Goal: Task Accomplishment & Management: Manage account settings

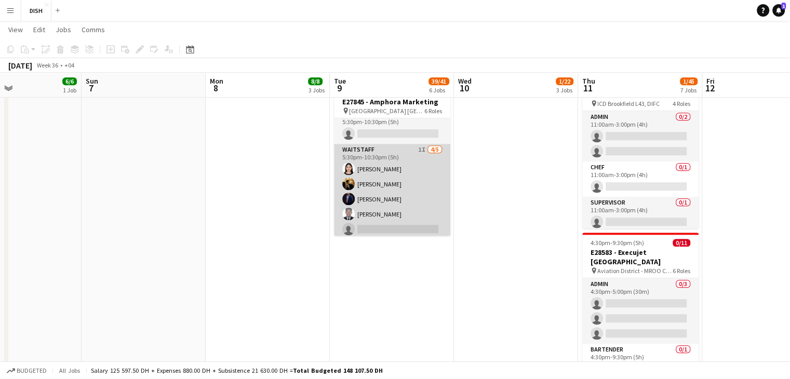
scroll to position [887, 0]
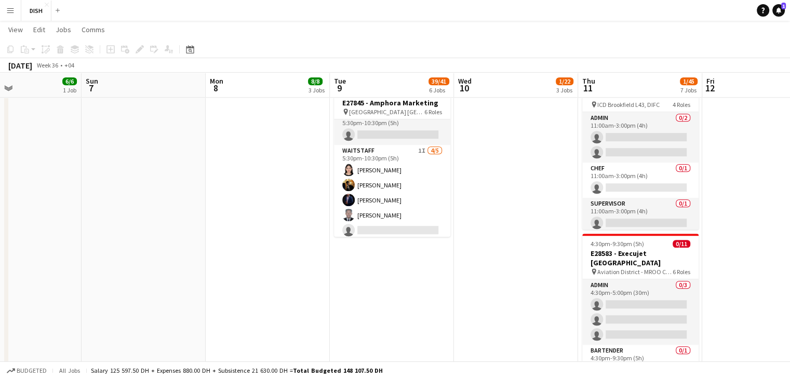
click at [10, 8] on app-icon "Menu" at bounding box center [10, 10] width 8 height 8
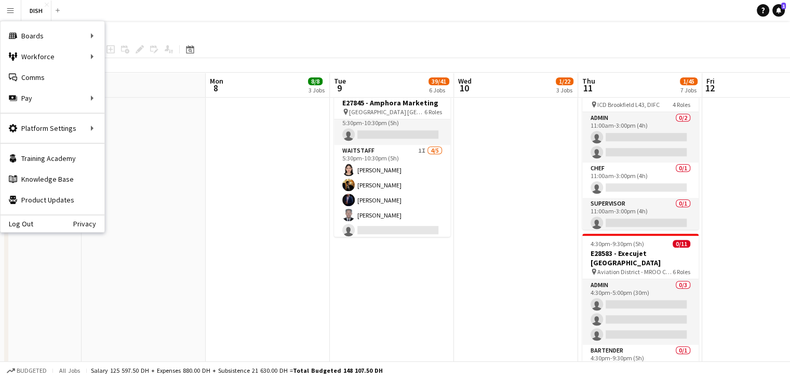
click at [10, 8] on app-icon "Menu" at bounding box center [10, 10] width 8 height 8
click at [131, 51] on link "My Workforce" at bounding box center [157, 56] width 104 height 21
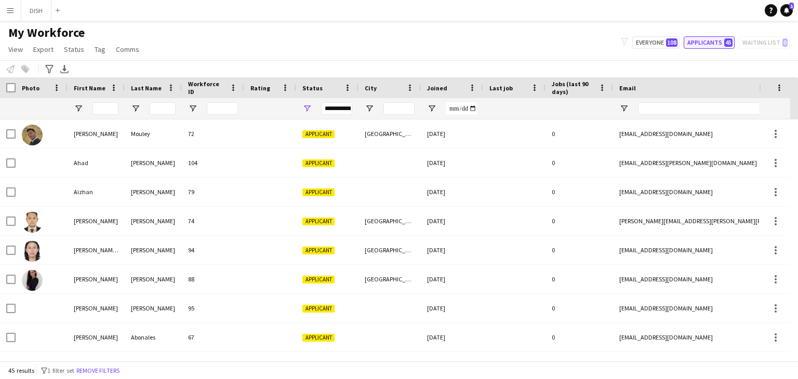
click at [710, 43] on button "Applicants 45" at bounding box center [708, 42] width 51 height 12
click at [789, 6] on span "1" at bounding box center [791, 6] width 5 height 7
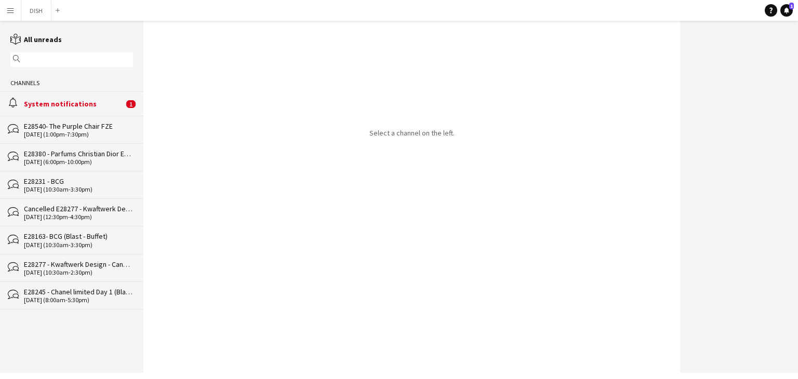
click at [76, 113] on div "alarm System notifications 1" at bounding box center [71, 103] width 143 height 24
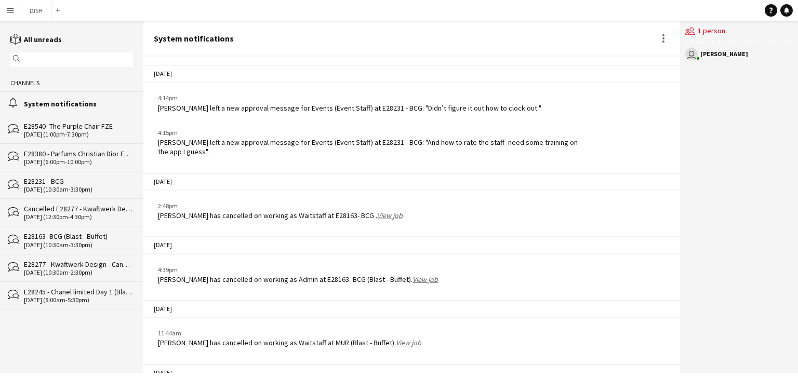
scroll to position [337, 0]
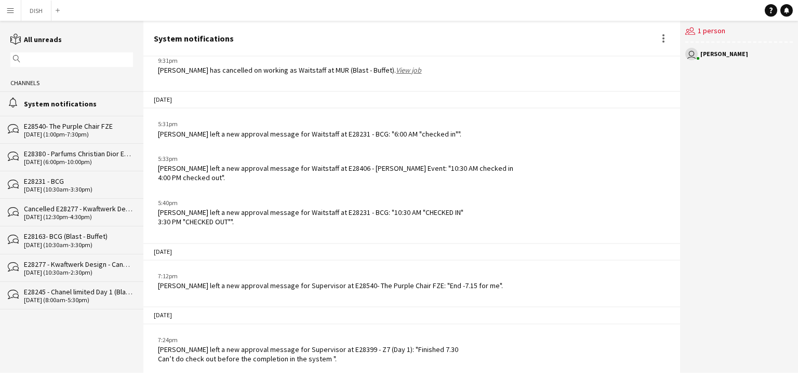
click at [11, 9] on app-icon "Menu" at bounding box center [10, 10] width 8 height 8
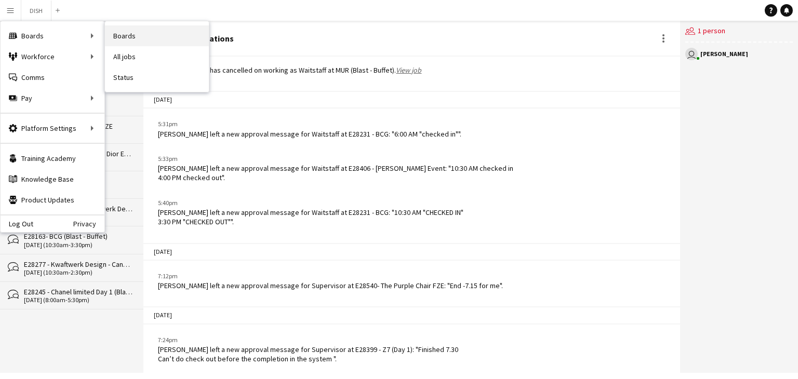
click at [114, 37] on link "Boards" at bounding box center [157, 35] width 104 height 21
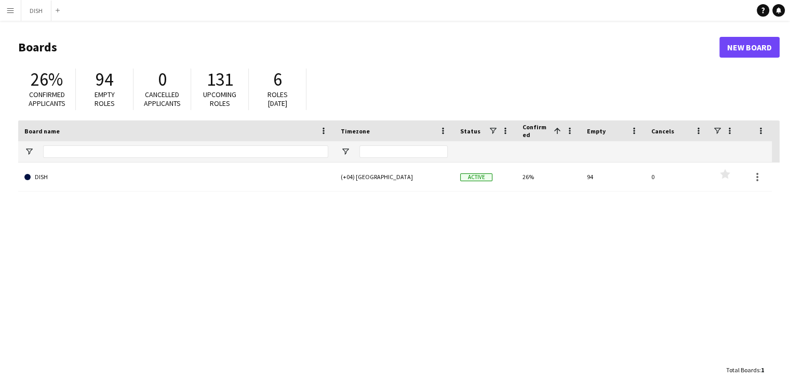
click at [8, 10] on app-icon "Menu" at bounding box center [10, 10] width 8 height 8
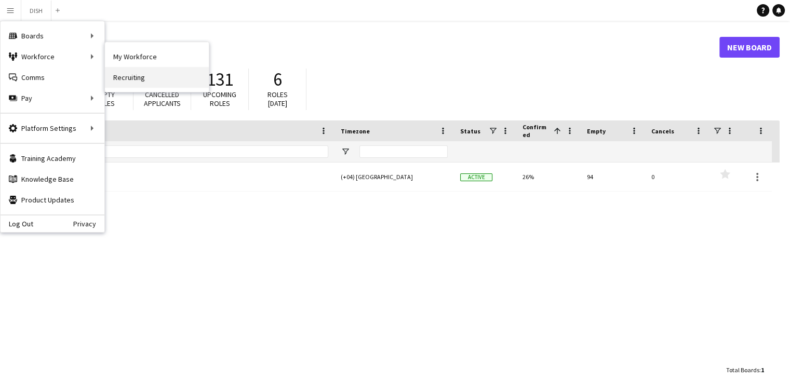
click at [159, 75] on link "Recruiting" at bounding box center [157, 77] width 104 height 21
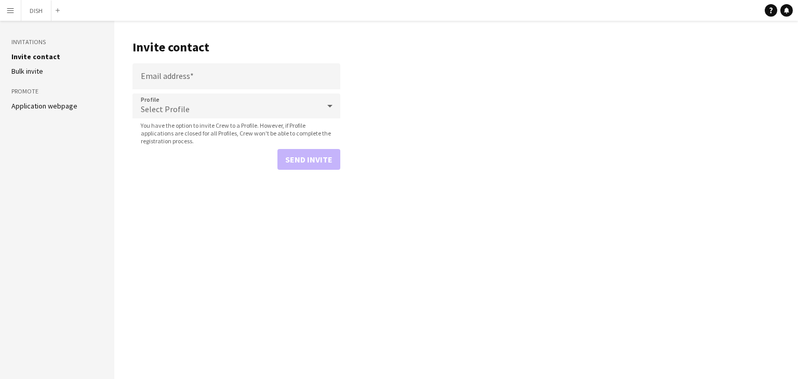
click at [15, 12] on button "Menu" at bounding box center [10, 10] width 21 height 21
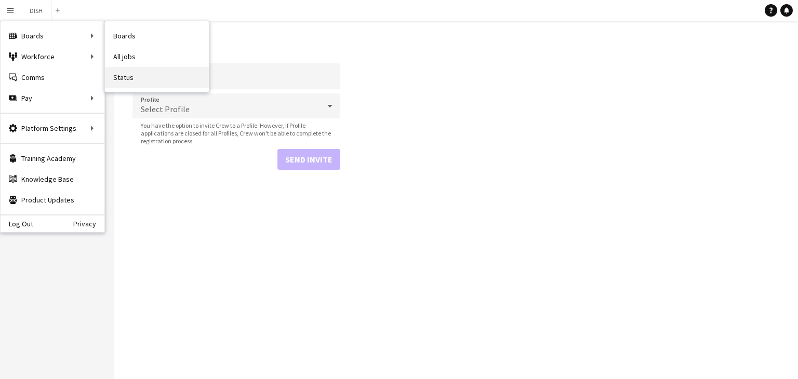
click at [146, 70] on link "Status" at bounding box center [157, 77] width 104 height 21
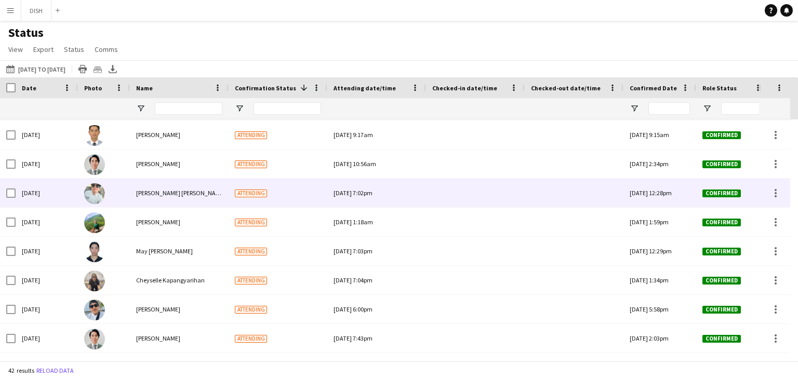
scroll to position [392, 0]
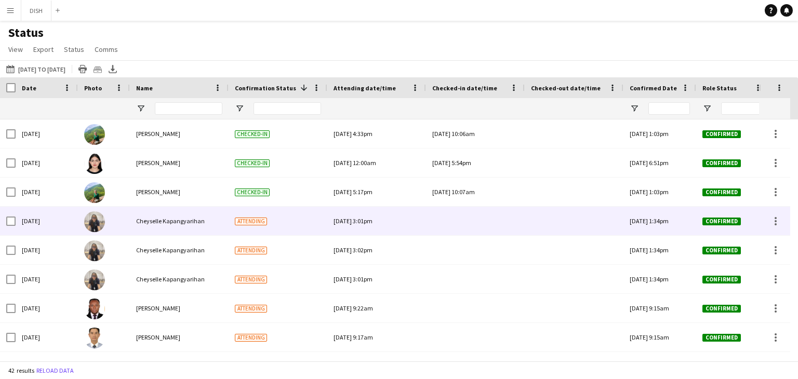
click at [251, 227] on div "Attending" at bounding box center [278, 221] width 99 height 29
click at [454, 214] on div at bounding box center [475, 221] width 86 height 29
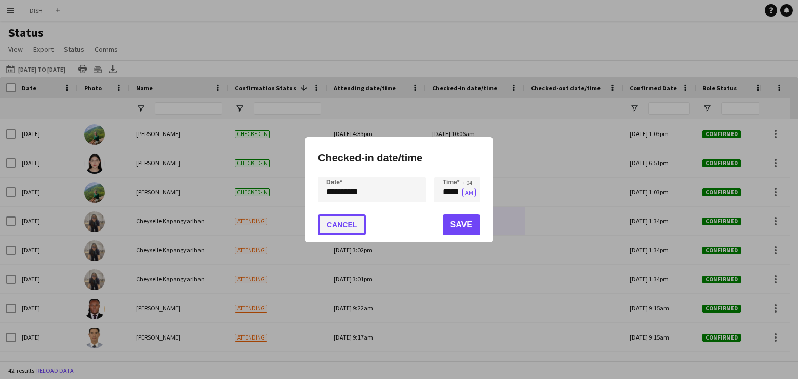
click at [335, 216] on button "Cancel" at bounding box center [342, 224] width 48 height 21
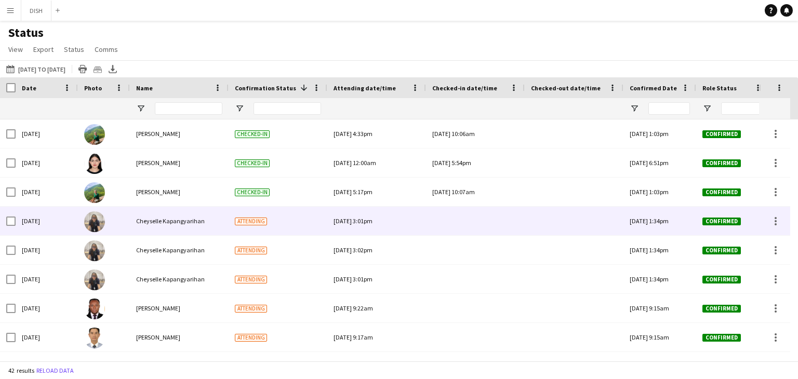
click at [472, 220] on div at bounding box center [475, 221] width 86 height 29
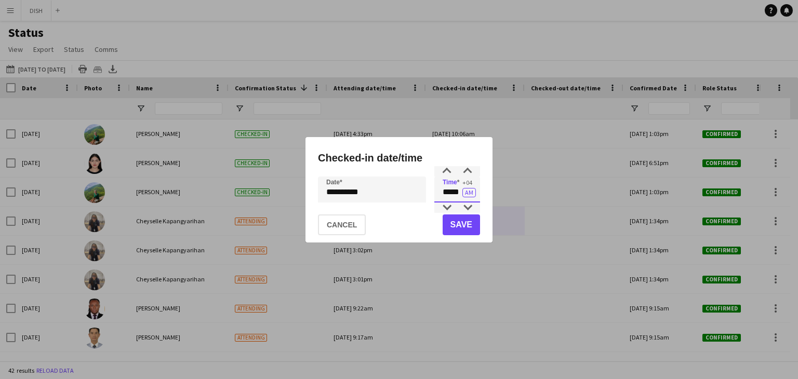
drag, startPoint x: 441, startPoint y: 194, endPoint x: 460, endPoint y: 198, distance: 19.3
click at [460, 198] on input "*****" at bounding box center [457, 190] width 46 height 26
type input "*****"
click at [351, 217] on button "Cancel" at bounding box center [342, 224] width 48 height 21
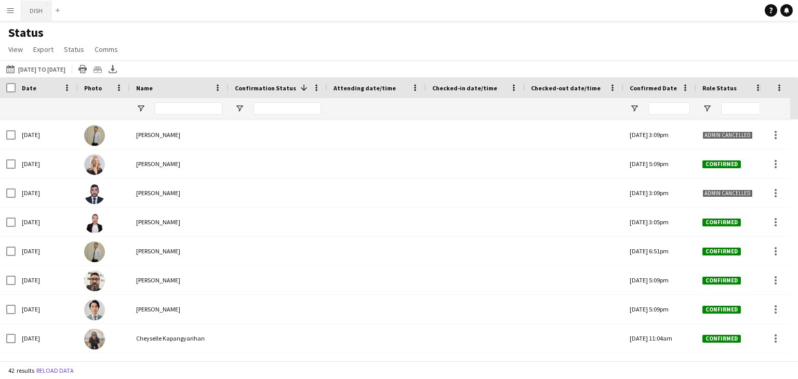
click at [31, 14] on button "DISH Close" at bounding box center [36, 11] width 30 height 20
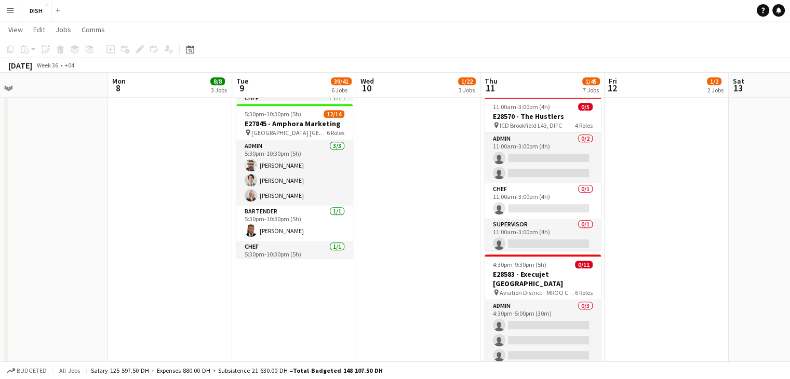
scroll to position [866, 0]
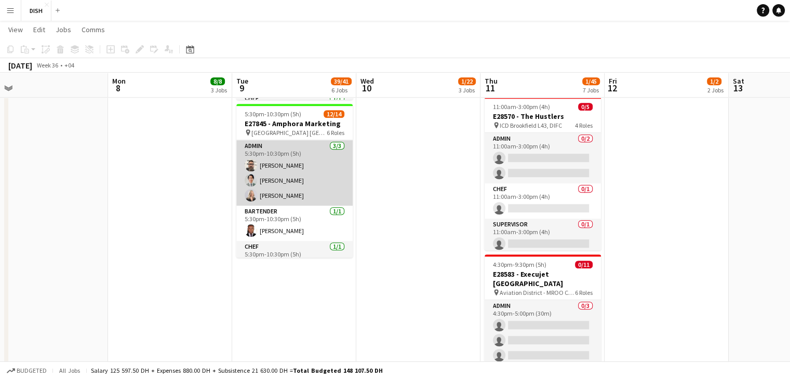
click at [303, 156] on app-card-role "Admin [DATE] 5:30pm-10:30pm (5h) [PERSON_NAME] [PERSON_NAME] [PERSON_NAME]" at bounding box center [294, 172] width 116 height 65
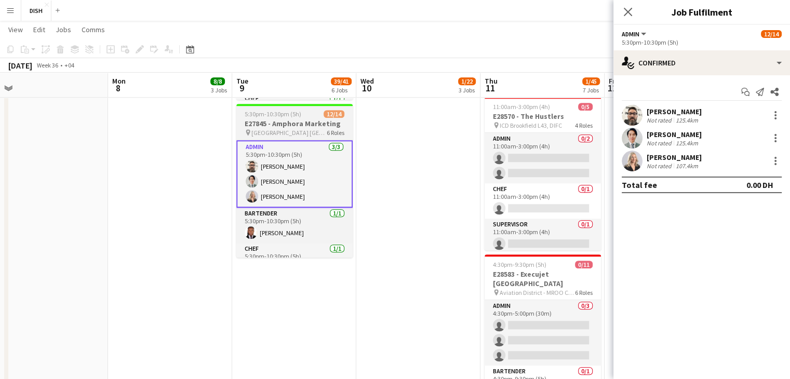
click at [303, 131] on span "[GEOGRAPHIC_DATA] [GEOGRAPHIC_DATA]" at bounding box center [288, 133] width 75 height 8
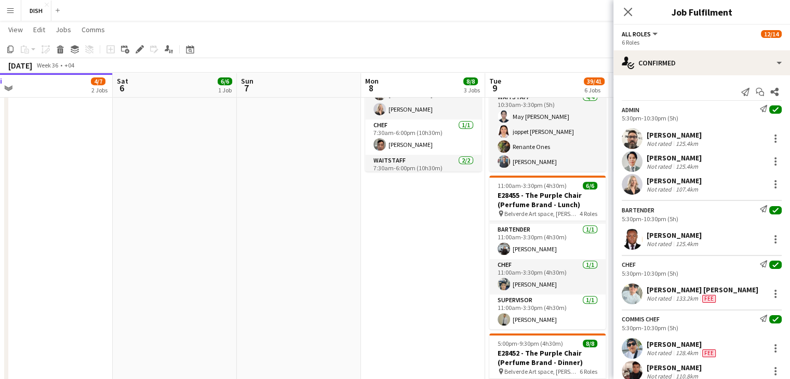
scroll to position [478, 0]
click at [470, 312] on app-date-cell "Toggle View MUR (Blast - Buffet) [DATE] → [DATE] 2/5 5 jobs 10:00am-3:00pm (5h)…" at bounding box center [423, 229] width 124 height 1180
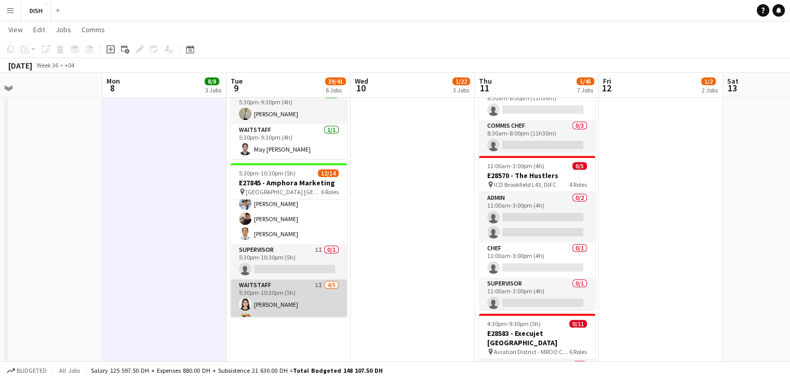
scroll to position [214, 0]
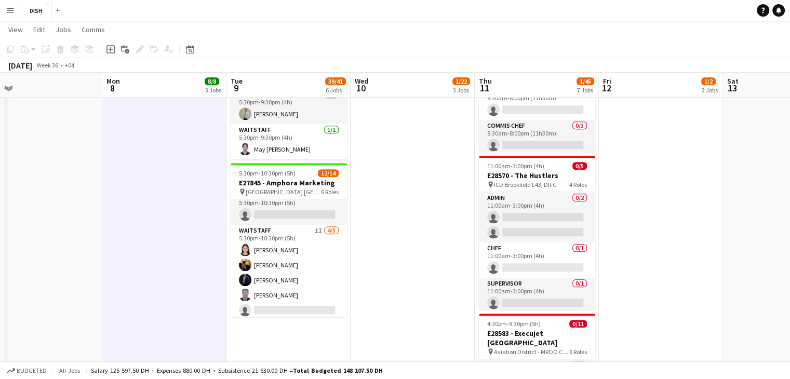
click at [8, 8] on app-icon "Menu" at bounding box center [10, 10] width 8 height 8
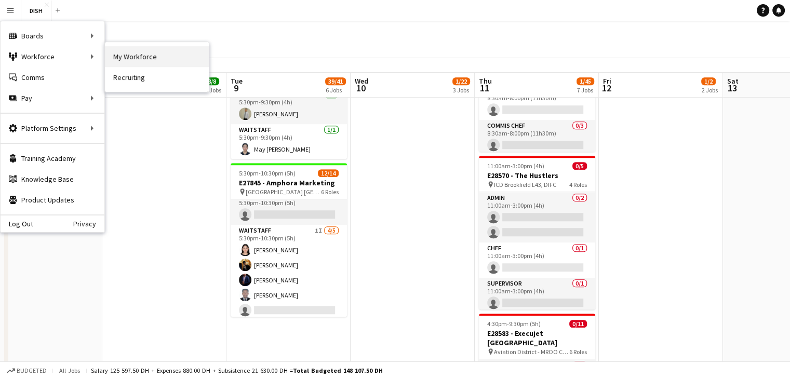
click at [169, 48] on link "My Workforce" at bounding box center [157, 56] width 104 height 21
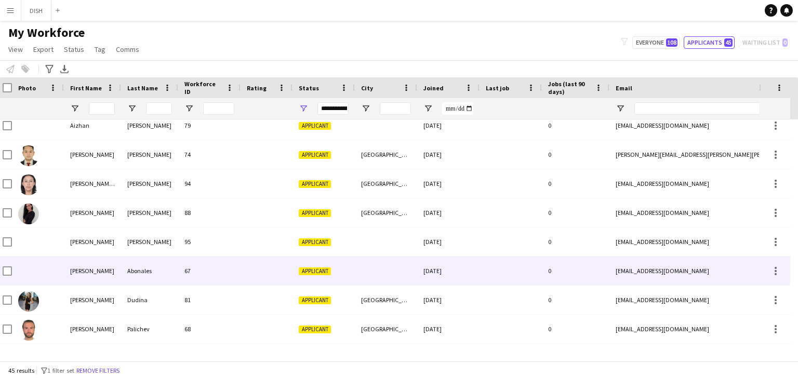
scroll to position [118, 0]
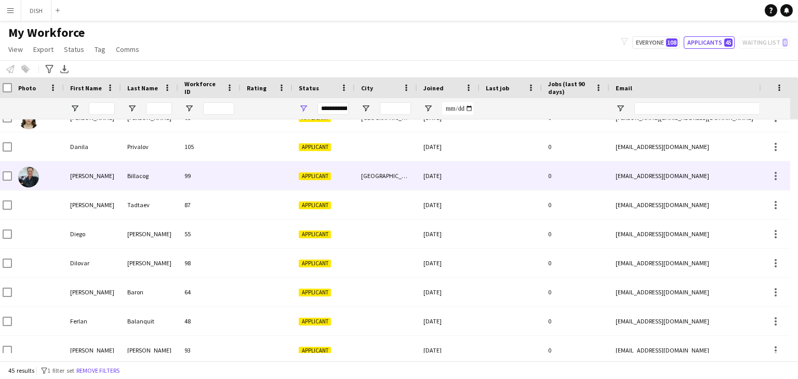
click at [31, 180] on img at bounding box center [28, 177] width 21 height 21
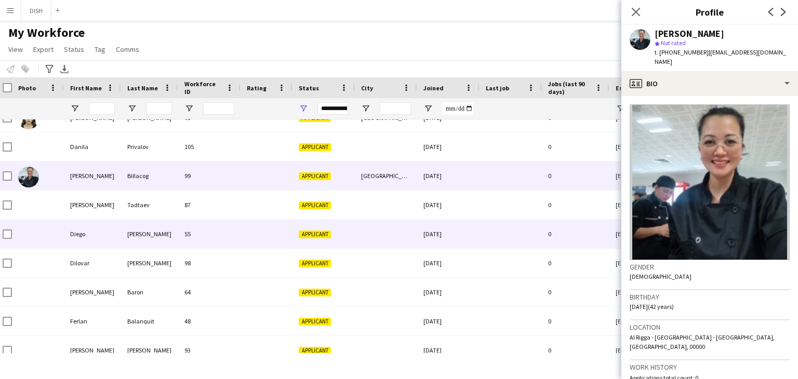
click at [48, 237] on div at bounding box center [38, 234] width 52 height 29
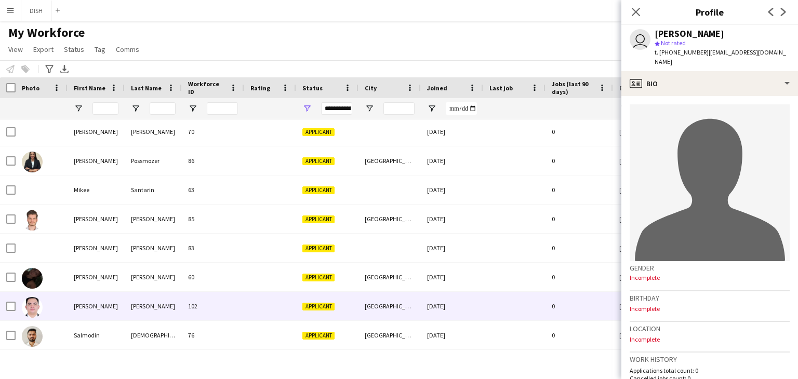
click at [26, 310] on img at bounding box center [32, 307] width 21 height 21
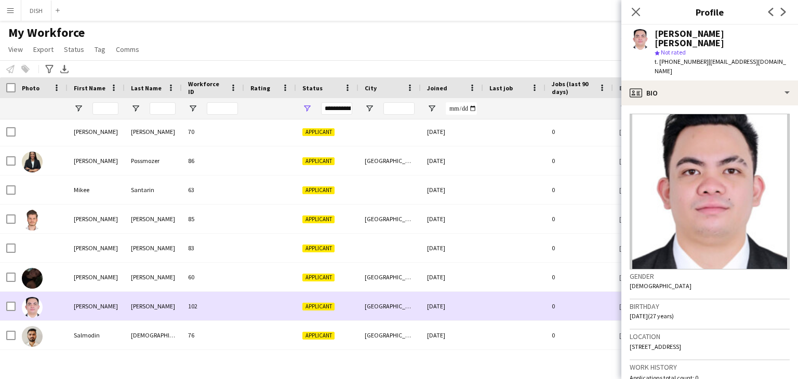
click at [26, 310] on img at bounding box center [32, 307] width 21 height 21
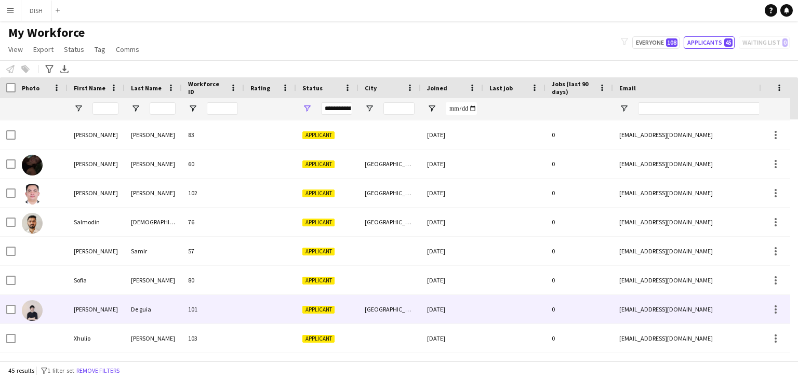
click at [31, 317] on img at bounding box center [32, 310] width 21 height 21
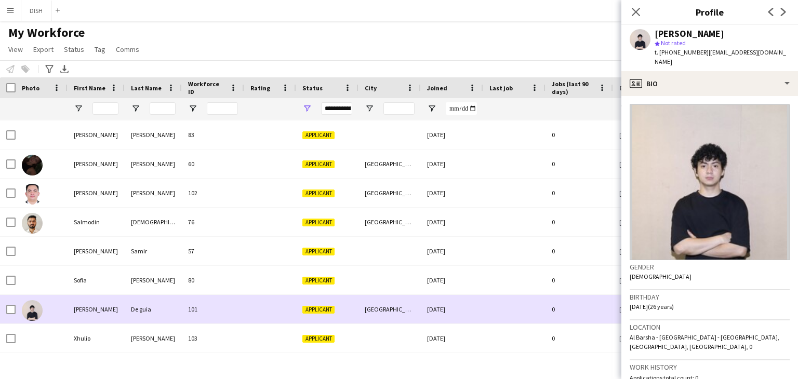
click at [26, 312] on img at bounding box center [32, 310] width 21 height 21
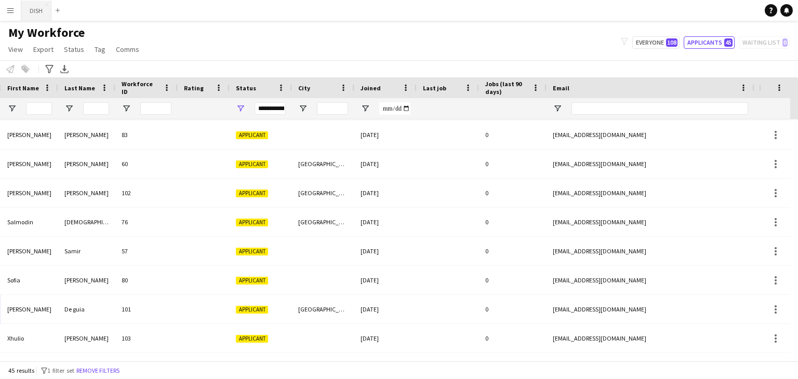
click at [33, 5] on button "DISH Close" at bounding box center [36, 11] width 30 height 20
